Goal: Navigation & Orientation: Go to known website

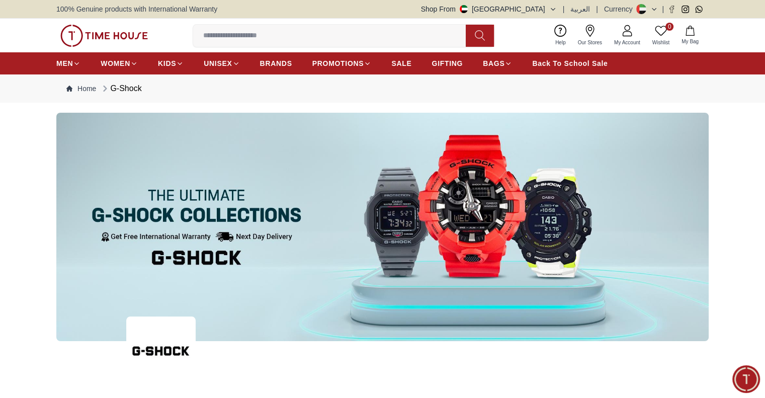
click at [123, 34] on img at bounding box center [103, 36] width 87 height 22
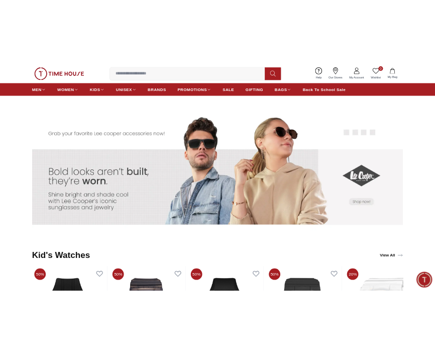
scroll to position [2028, 0]
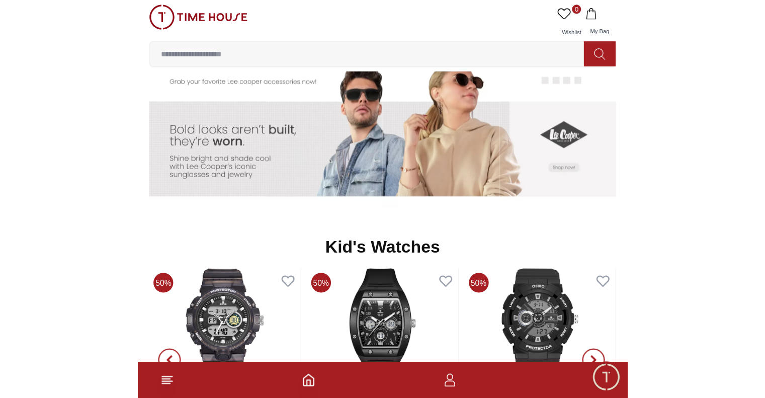
scroll to position [1758, 0]
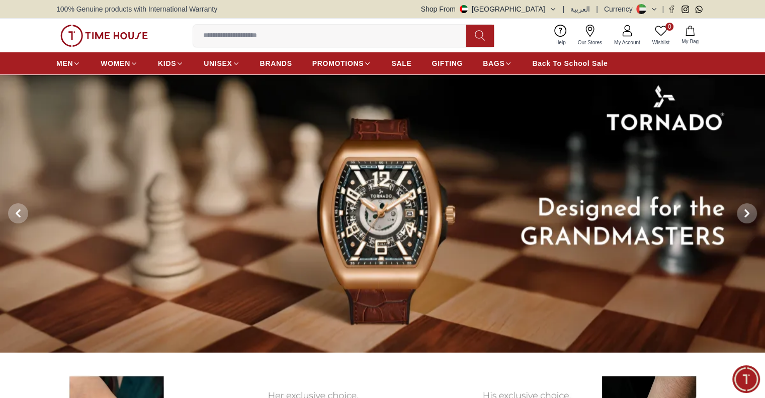
click at [545, 10] on button "Shop From [GEOGRAPHIC_DATA]" at bounding box center [489, 9] width 136 height 10
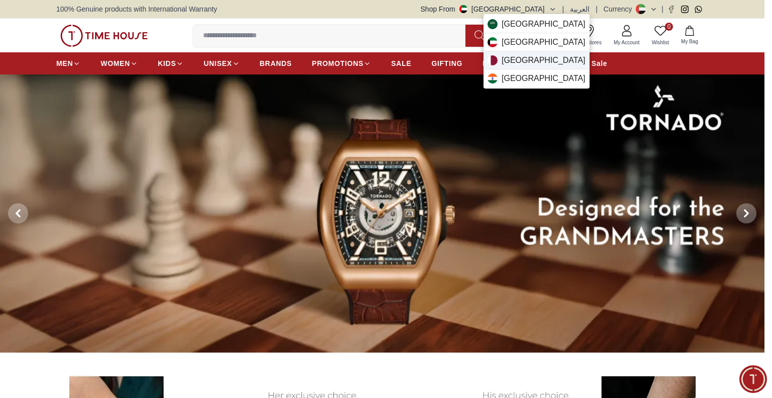
click at [525, 55] on div "[GEOGRAPHIC_DATA]" at bounding box center [537, 60] width 106 height 18
